Goal: Task Accomplishment & Management: Manage account settings

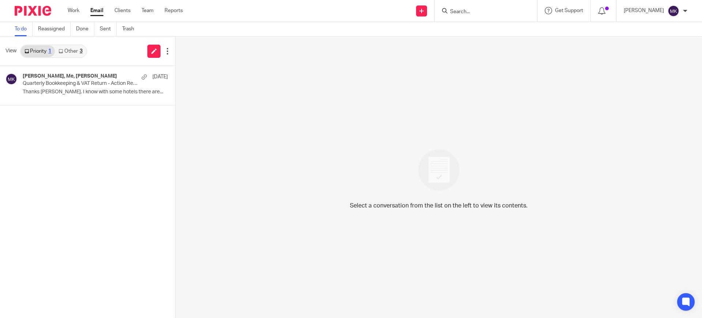
click at [80, 50] on div "3" at bounding box center [81, 51] width 3 height 5
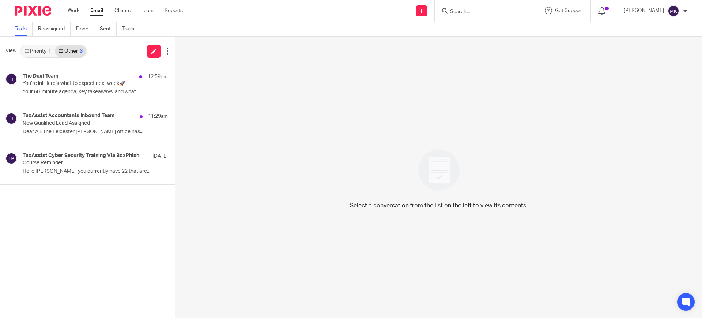
click at [467, 14] on input "Search" at bounding box center [483, 12] width 66 height 7
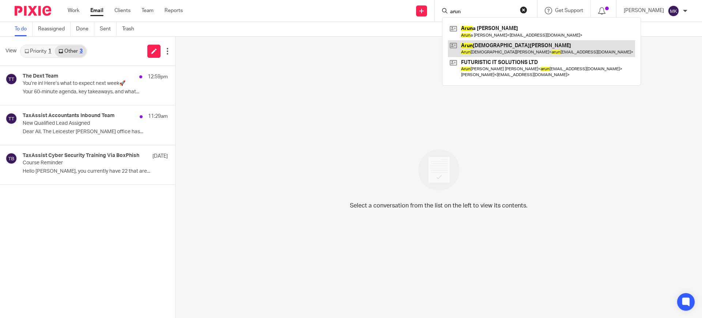
type input "arun"
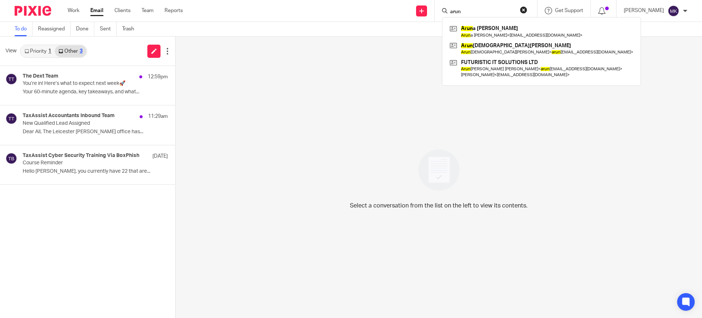
click at [528, 9] on form "arun" at bounding box center [489, 10] width 78 height 9
click at [528, 10] on button "reset" at bounding box center [523, 9] width 7 height 7
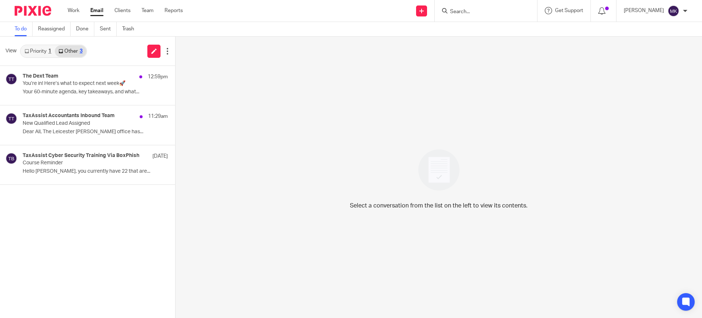
click at [485, 9] on input "Search" at bounding box center [483, 12] width 66 height 7
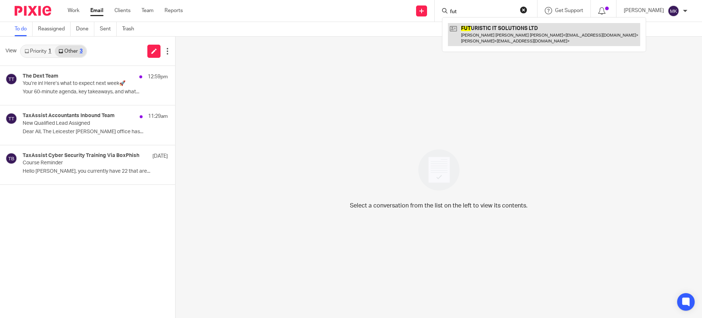
type input "fut"
click at [491, 29] on link at bounding box center [544, 34] width 192 height 23
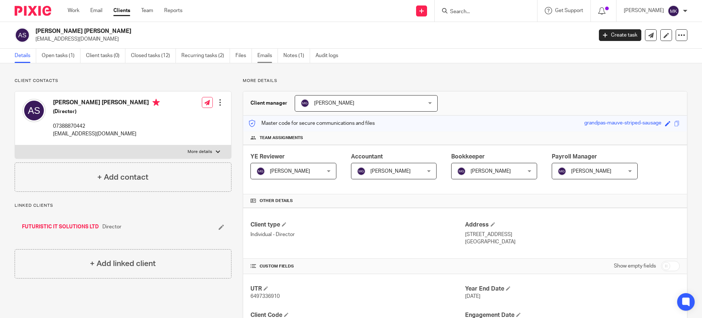
click at [269, 57] on link "Emails" at bounding box center [268, 56] width 20 height 14
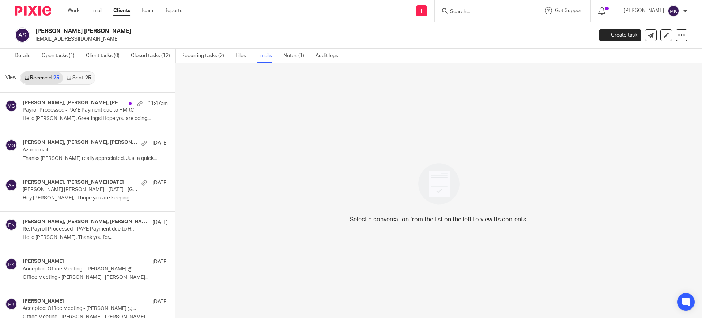
click at [92, 81] on link "Sent 25" at bounding box center [78, 78] width 31 height 12
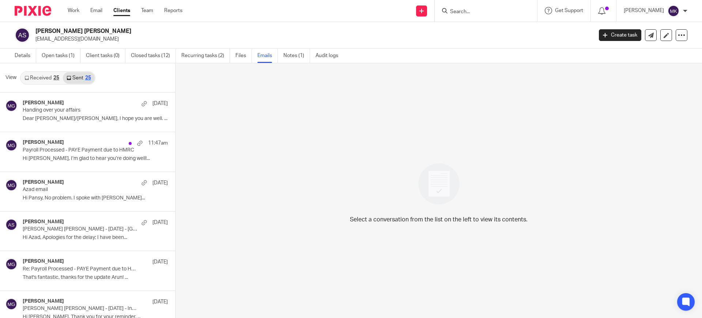
scroll to position [1, 0]
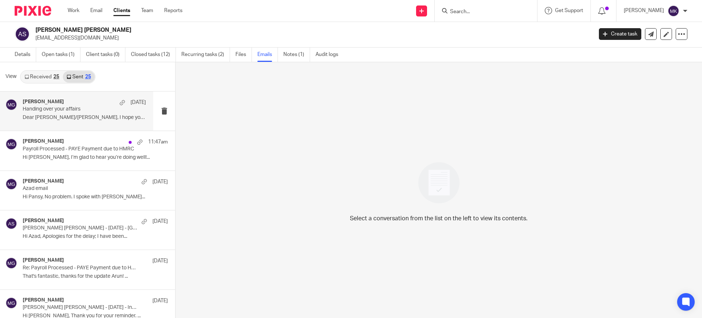
click at [100, 114] on div "Mason Graves 10 Oct Handing over your affairs Dear Pansy/Arunjeet, I hope you a…" at bounding box center [84, 111] width 123 height 25
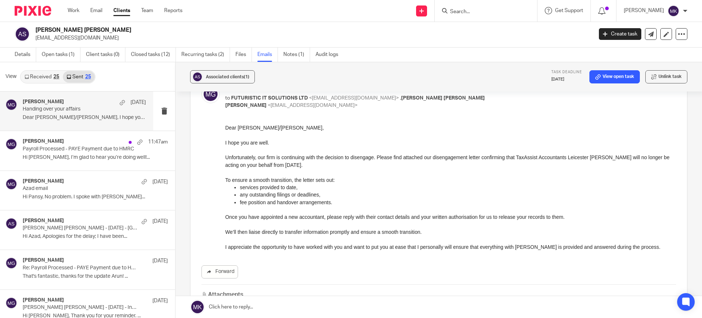
scroll to position [137, 0]
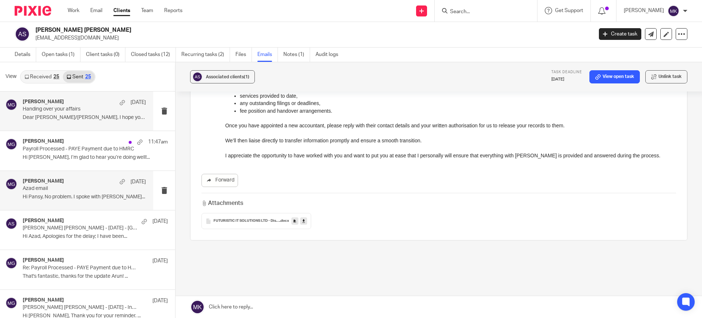
click at [102, 196] on p "Hi Pansy, No problem. I spoke with Azad..." at bounding box center [84, 197] width 123 height 6
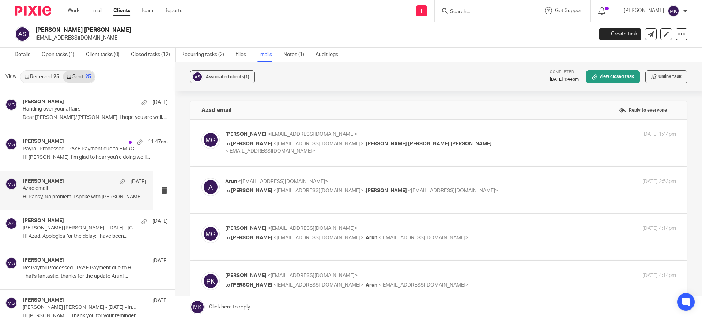
scroll to position [0, 0]
click at [502, 132] on p "Mason Graves <mgraves@taxassist.co.uk>" at bounding box center [375, 135] width 301 height 8
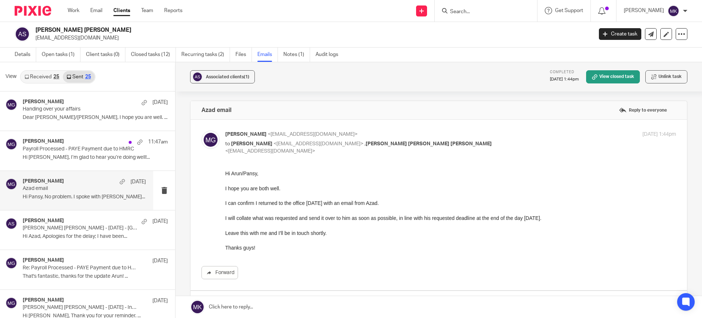
click at [502, 132] on p "Mason Graves <mgraves@taxassist.co.uk>" at bounding box center [375, 135] width 301 height 8
checkbox input "false"
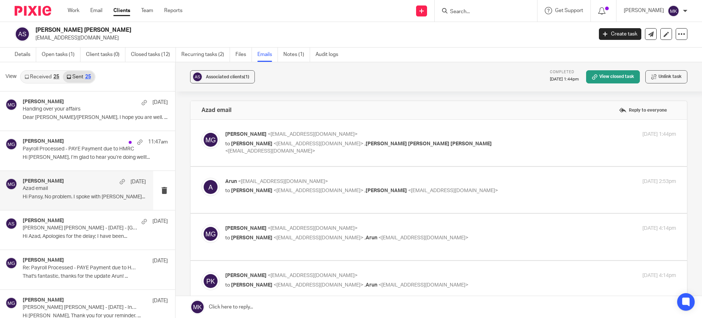
click at [472, 172] on label at bounding box center [439, 190] width 497 height 46
click at [202, 177] on input "checkbox" at bounding box center [201, 177] width 0 height 0
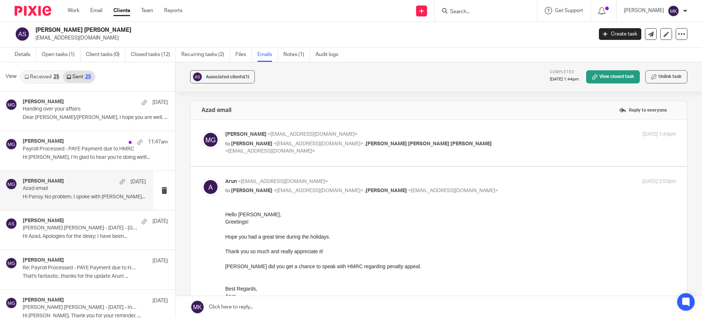
click at [471, 181] on p "Arun <arunsidhu111@gmail.com>" at bounding box center [375, 182] width 301 height 8
checkbox input "false"
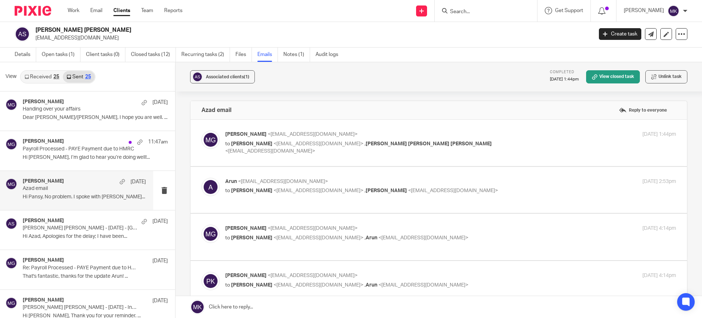
click at [467, 225] on p "Mason Graves <mgraves@taxassist.co.uk>" at bounding box center [375, 229] width 301 height 8
checkbox input "true"
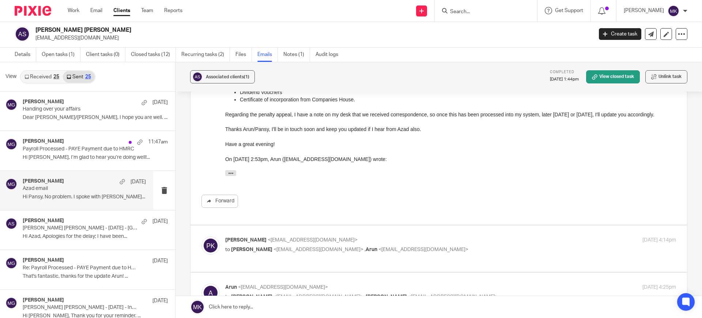
scroll to position [274, 0]
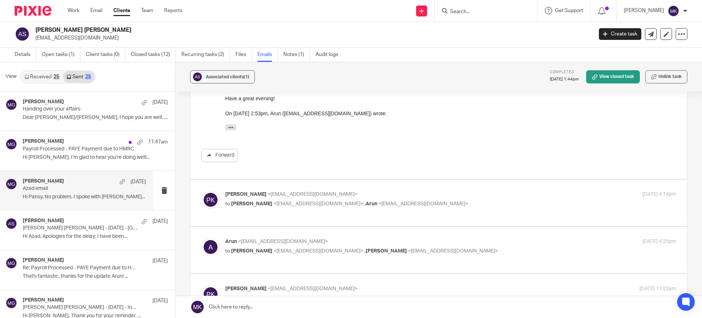
click at [457, 195] on p "pansy khurana <pansykhurana@gmail.com>" at bounding box center [375, 195] width 301 height 8
checkbox input "true"
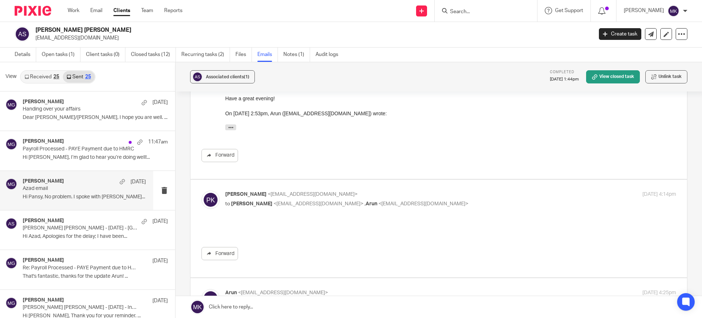
scroll to position [0, 0]
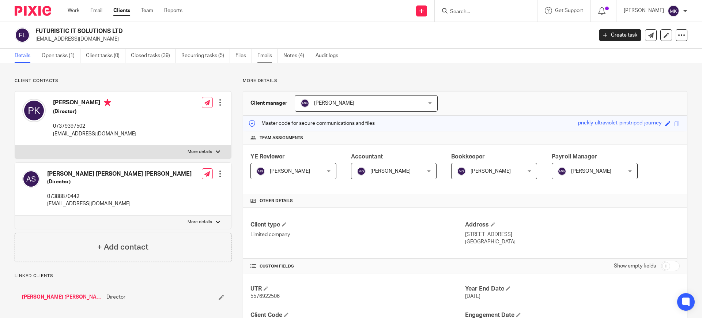
click at [277, 59] on link "Emails" at bounding box center [268, 56] width 20 height 14
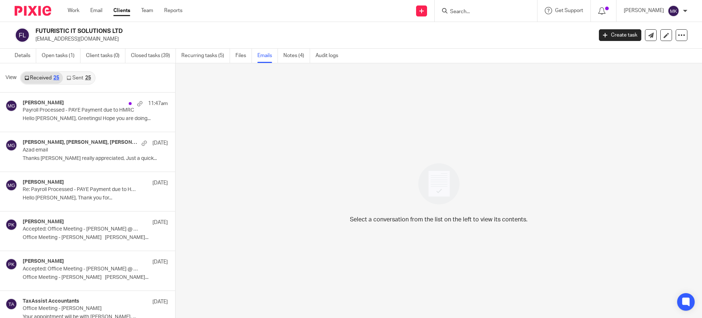
click at [89, 74] on link "Sent 25" at bounding box center [78, 78] width 31 height 12
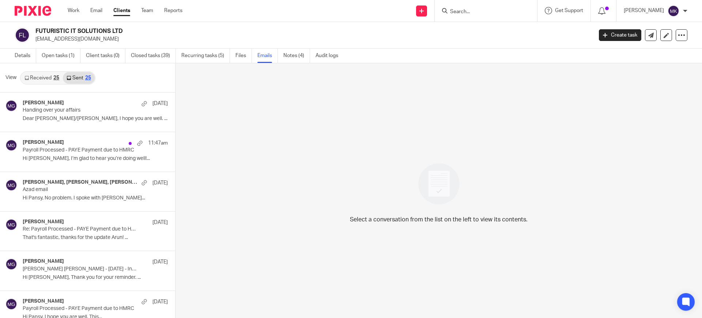
scroll to position [1, 0]
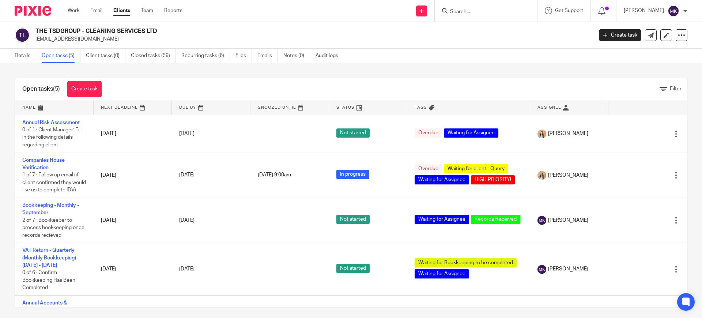
scroll to position [48, 0]
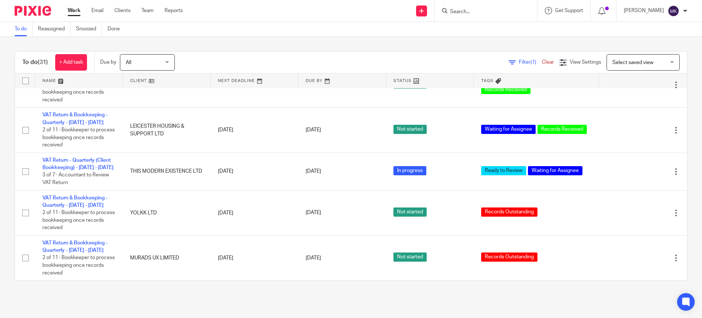
scroll to position [1235, 0]
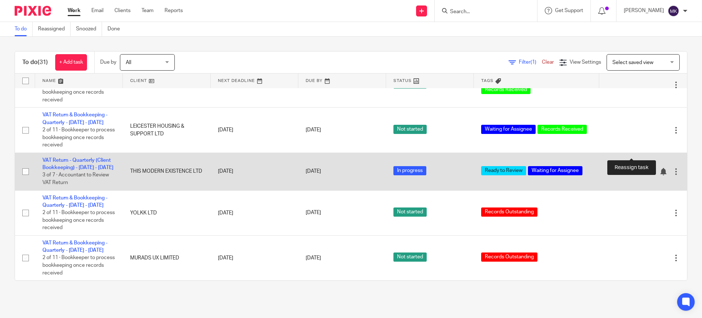
click at [647, 168] on icon at bounding box center [650, 171] width 7 height 7
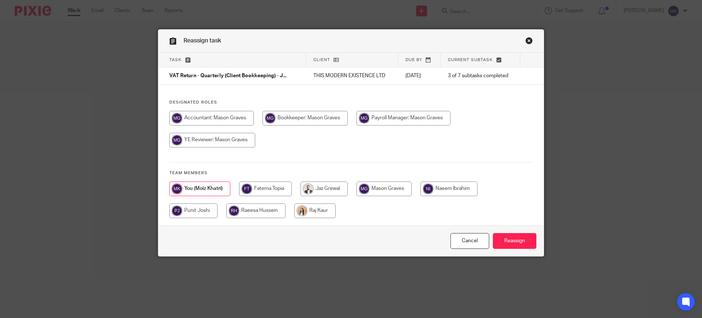
click at [403, 117] on input "radio" at bounding box center [404, 118] width 94 height 15
radio input "true"
click at [496, 239] on input "Reassign" at bounding box center [515, 241] width 44 height 16
